Goal: Information Seeking & Learning: Learn about a topic

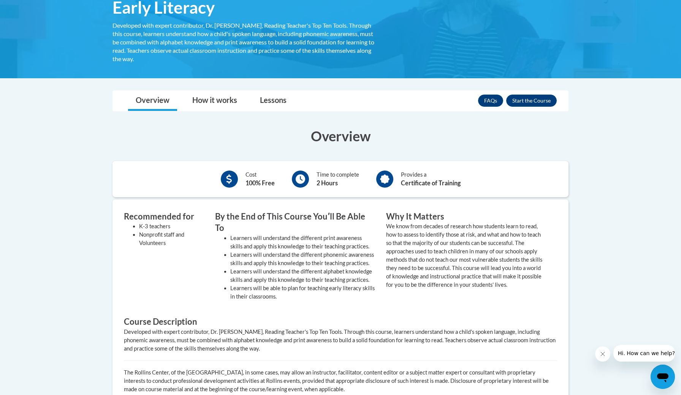
scroll to position [138, 0]
click at [531, 99] on button "Enroll" at bounding box center [531, 100] width 51 height 12
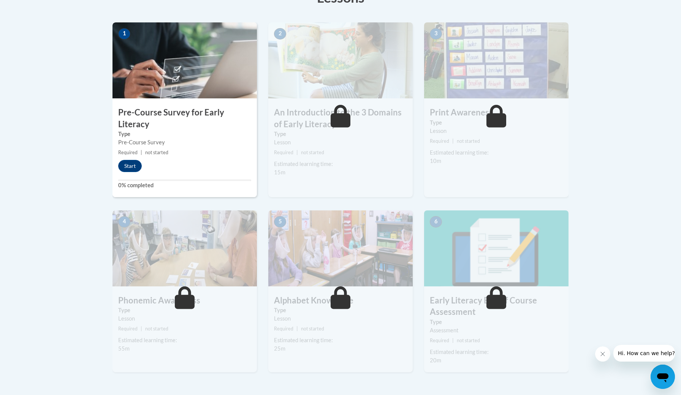
scroll to position [232, 0]
click at [131, 168] on button "Start" at bounding box center [130, 167] width 24 height 12
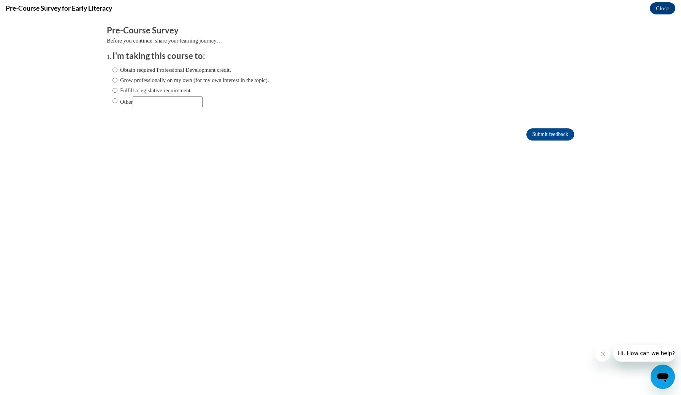
scroll to position [0, 0]
click at [206, 67] on label "Obtain required Professional Development credit." at bounding box center [172, 70] width 119 height 8
click at [117, 67] on input "Obtain required Professional Development credit." at bounding box center [115, 70] width 5 height 8
radio input "true"
click at [538, 135] on input "Submit feedback" at bounding box center [551, 135] width 48 height 12
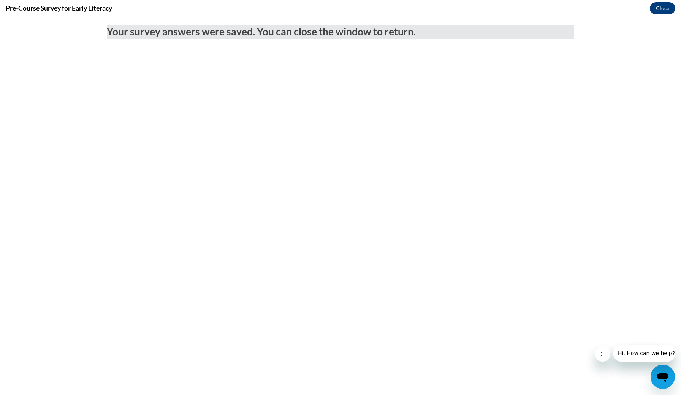
click at [655, 10] on button "Close" at bounding box center [662, 8] width 25 height 12
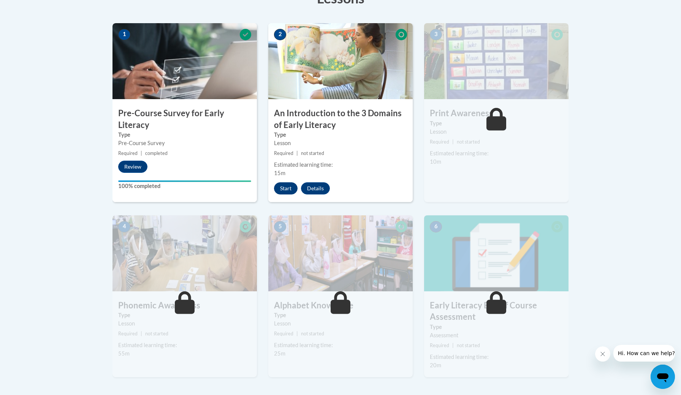
click at [290, 189] on button "Start" at bounding box center [286, 189] width 24 height 12
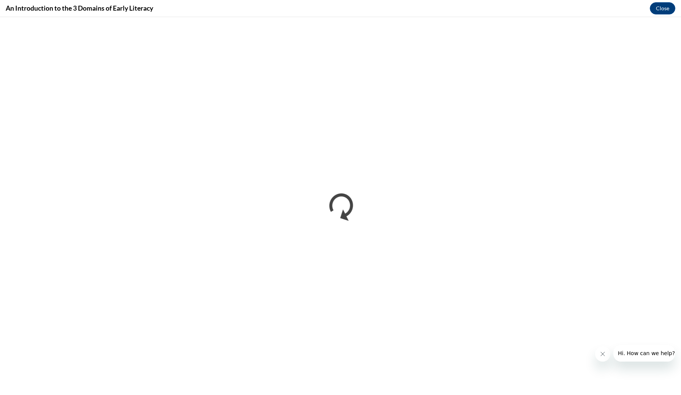
click at [602, 356] on icon "Close message from company" at bounding box center [603, 354] width 6 height 6
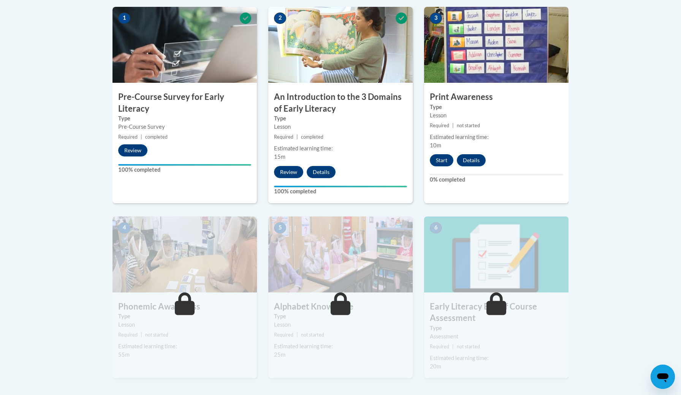
scroll to position [251, 0]
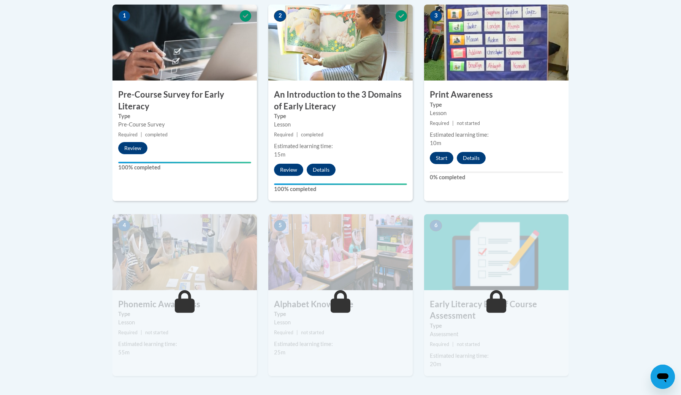
click at [440, 158] on button "Start" at bounding box center [442, 158] width 24 height 12
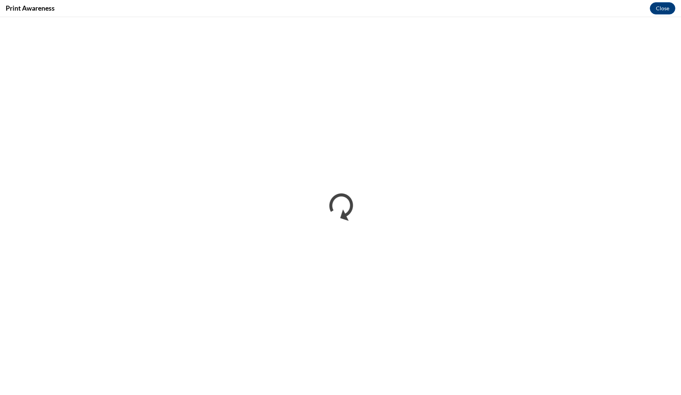
scroll to position [0, 0]
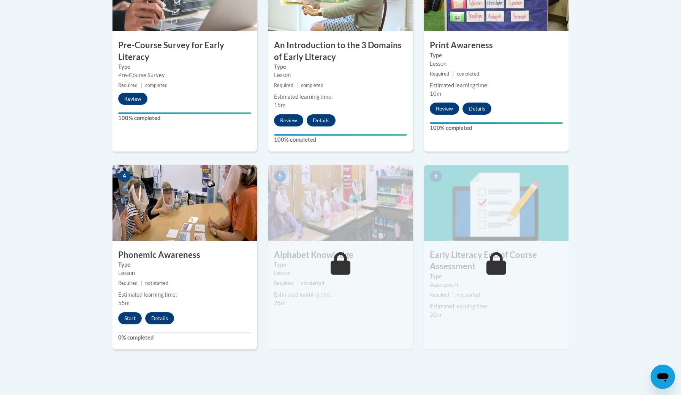
scroll to position [303, 0]
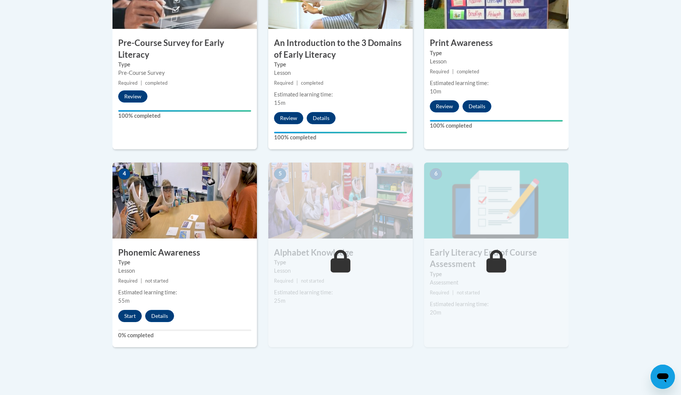
click at [128, 312] on button "Start" at bounding box center [130, 316] width 24 height 12
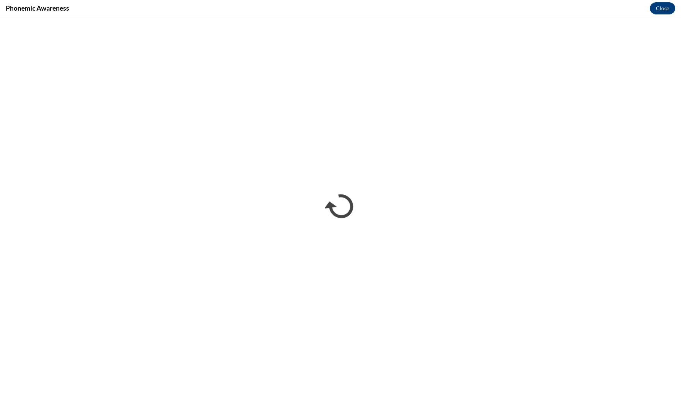
scroll to position [0, 0]
click at [667, 14] on div "Phonemic Awareness Close" at bounding box center [340, 8] width 681 height 17
click at [662, 10] on button "Close" at bounding box center [662, 8] width 25 height 12
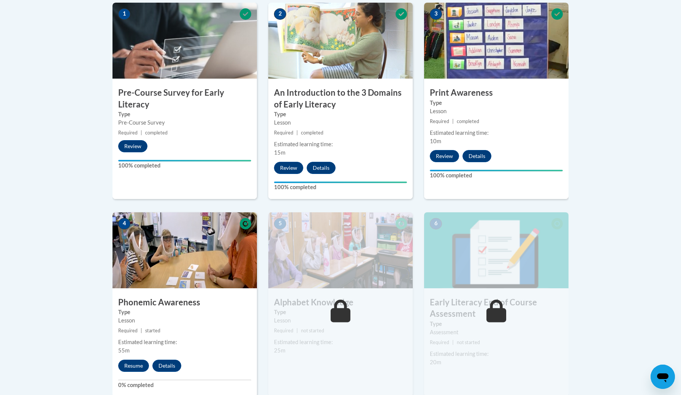
scroll to position [254, 0]
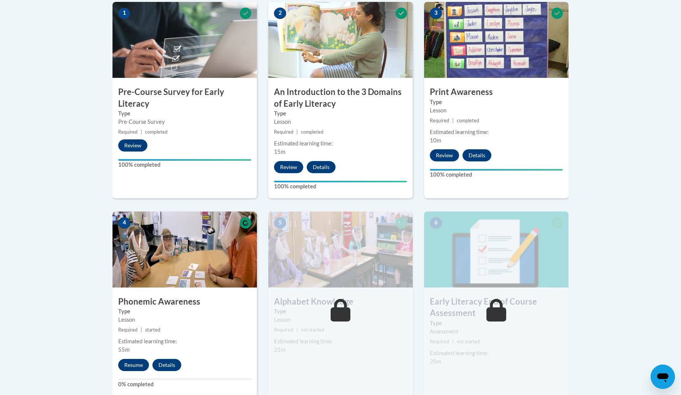
click at [134, 365] on button "Resume" at bounding box center [133, 365] width 31 height 12
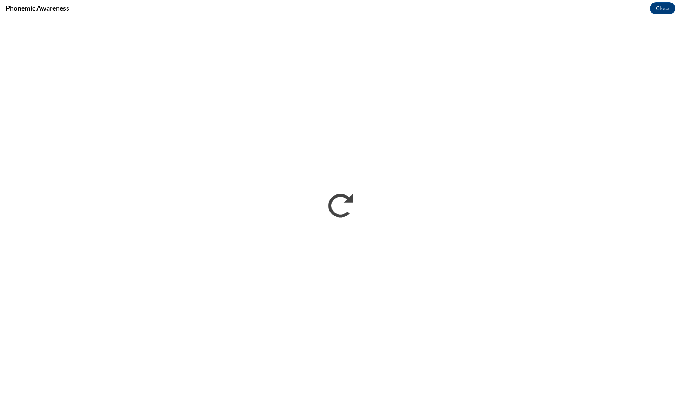
scroll to position [0, 0]
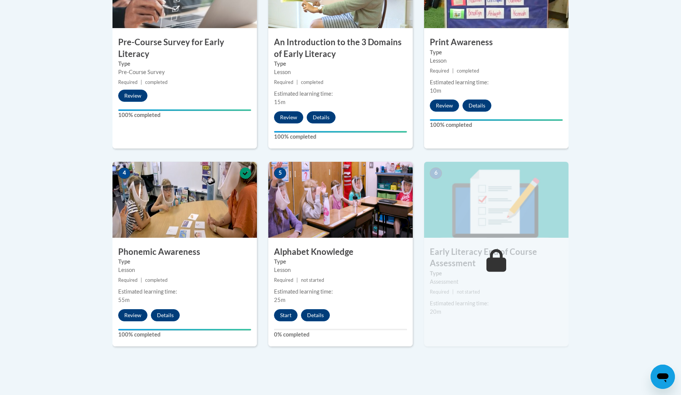
scroll to position [305, 0]
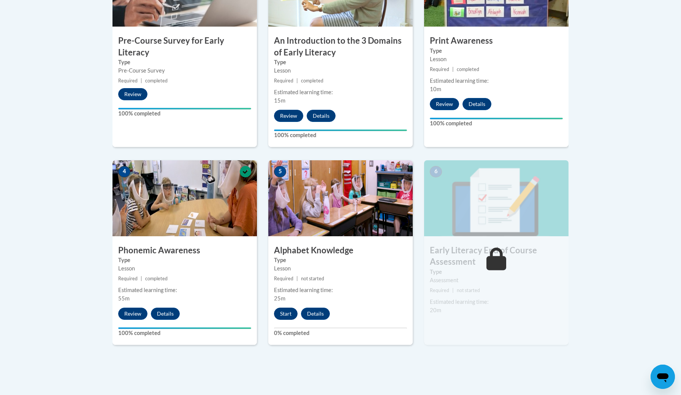
click at [286, 314] on button "Start" at bounding box center [286, 314] width 24 height 12
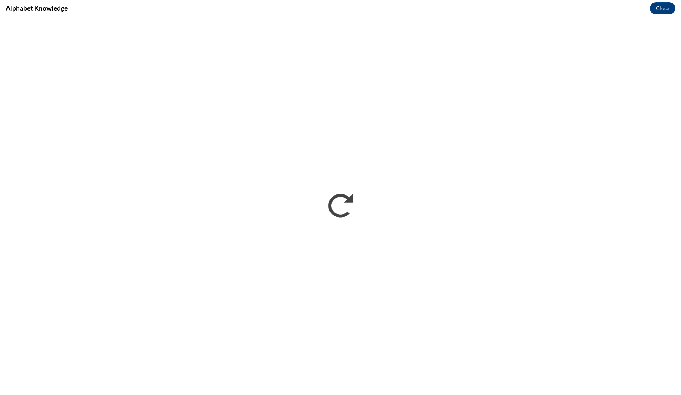
scroll to position [0, 0]
